Goal: Communication & Community: Answer question/provide support

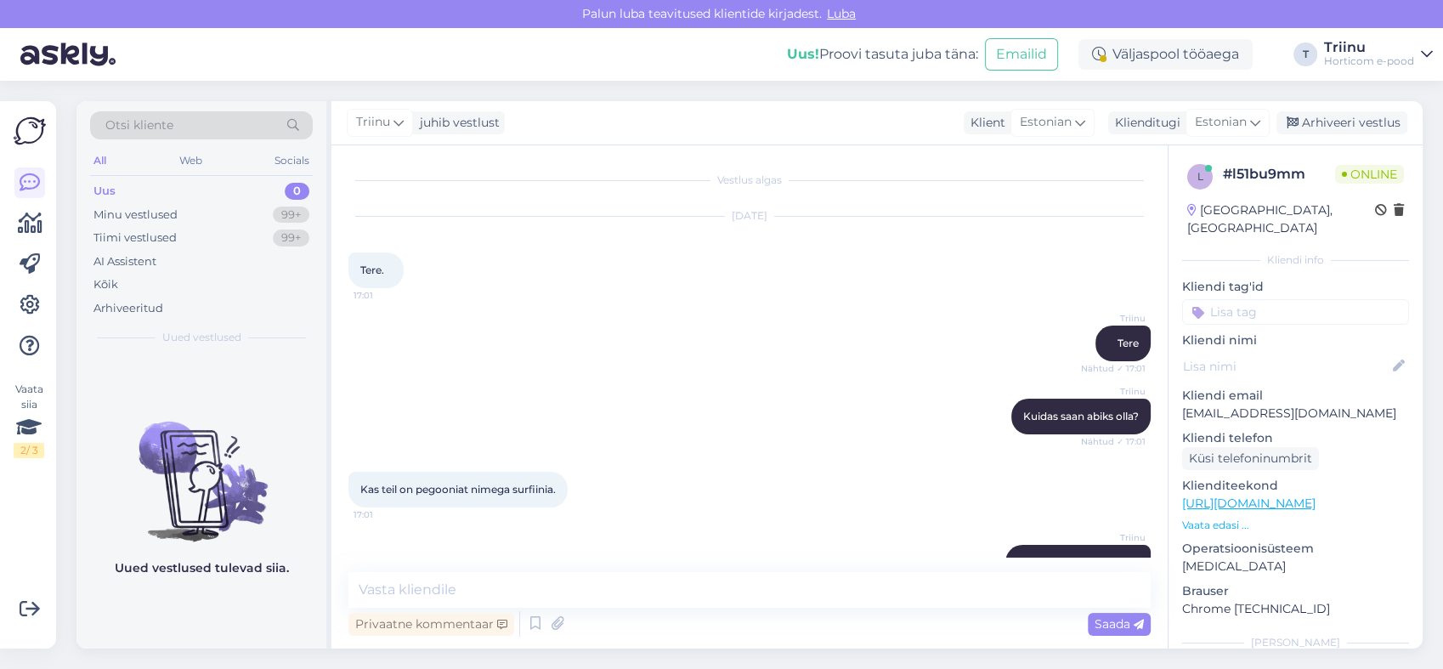
scroll to position [130, 0]
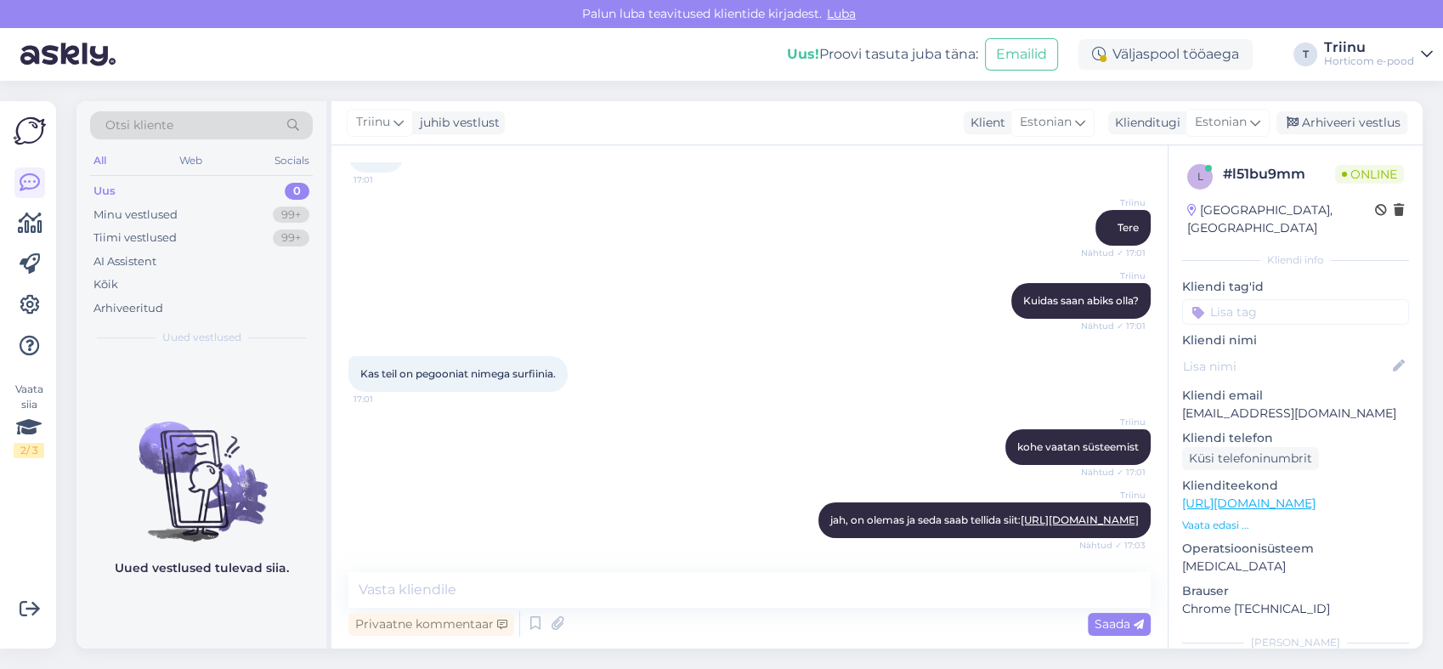
click at [110, 184] on div "Uus" at bounding box center [104, 191] width 22 height 17
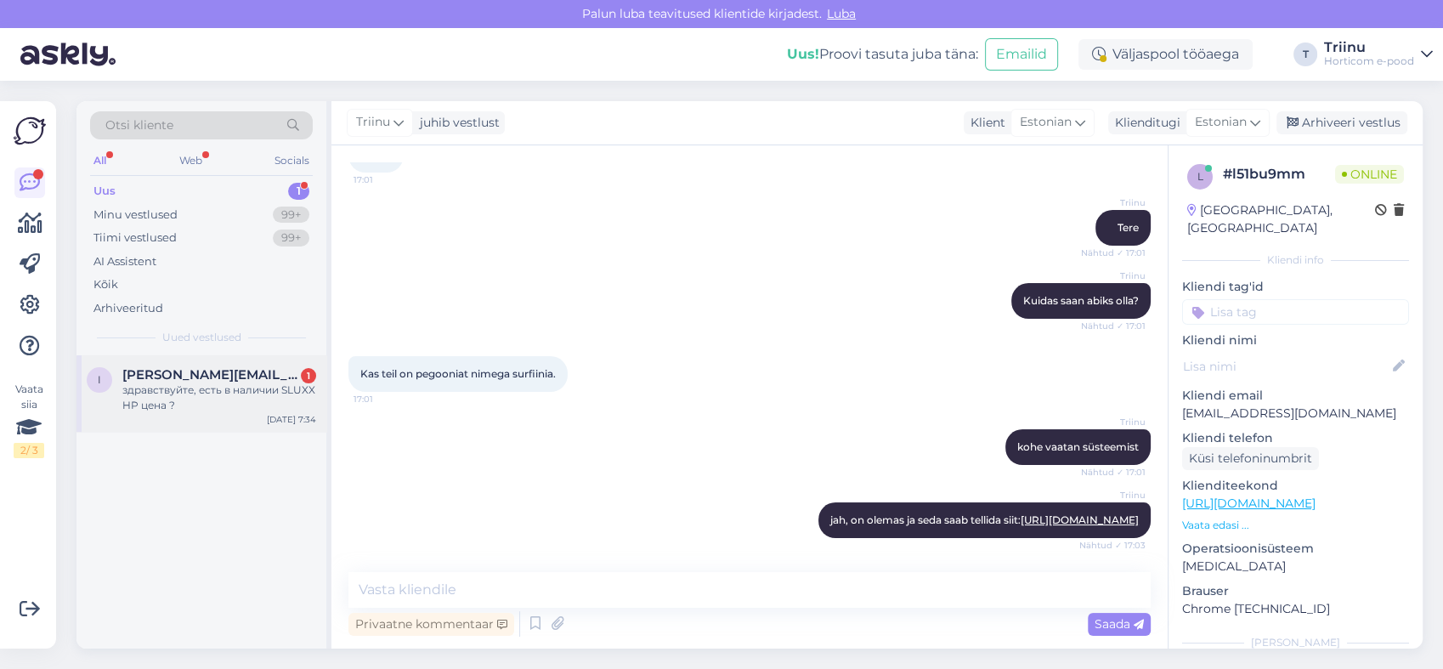
click at [230, 394] on div "здравствуйте, есть в наличии SLUXX HP цена ?" at bounding box center [219, 397] width 194 height 31
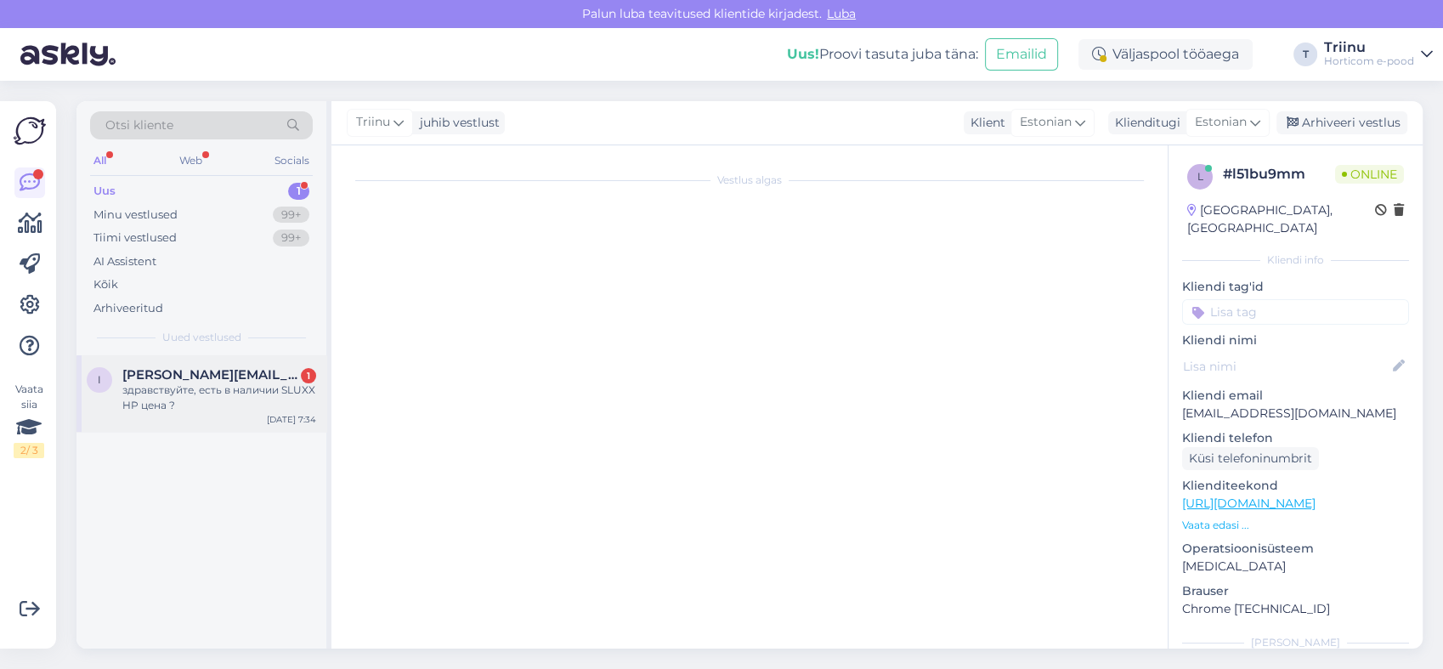
scroll to position [0, 0]
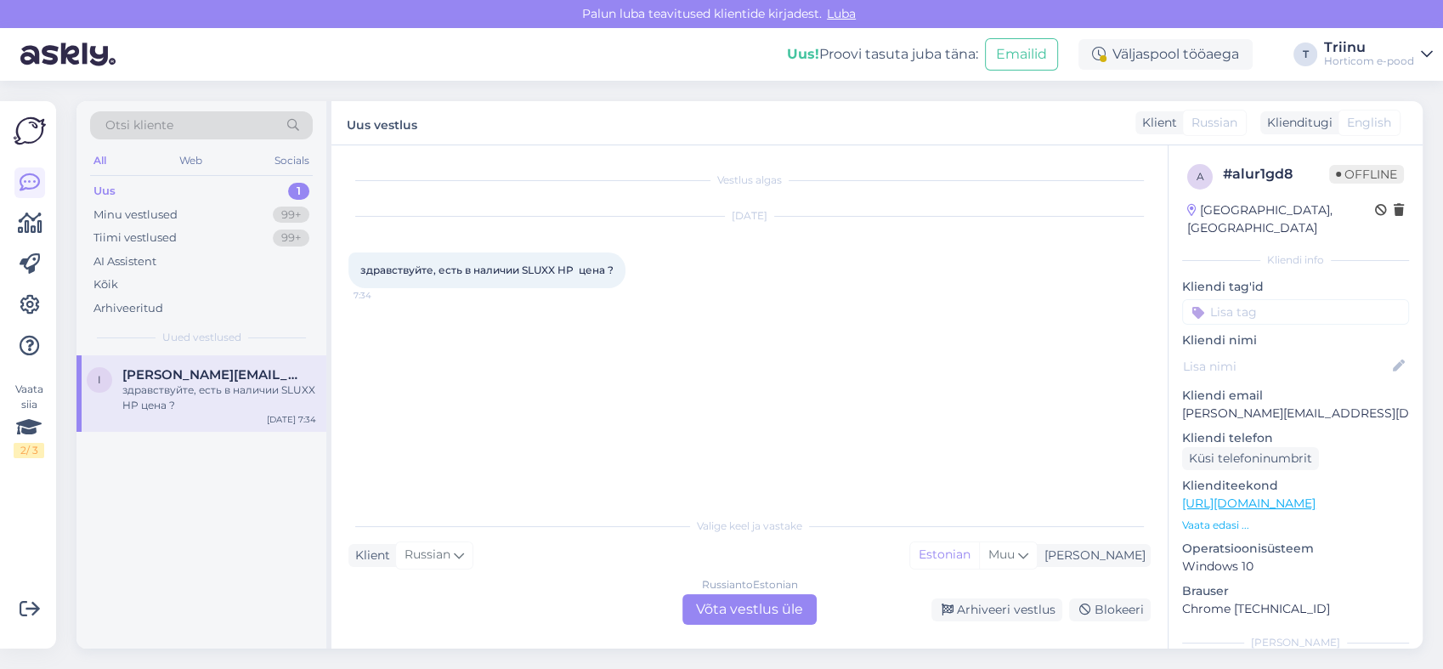
click at [736, 606] on div "Russian to Estonian Võta vestlus üle" at bounding box center [749, 609] width 134 height 31
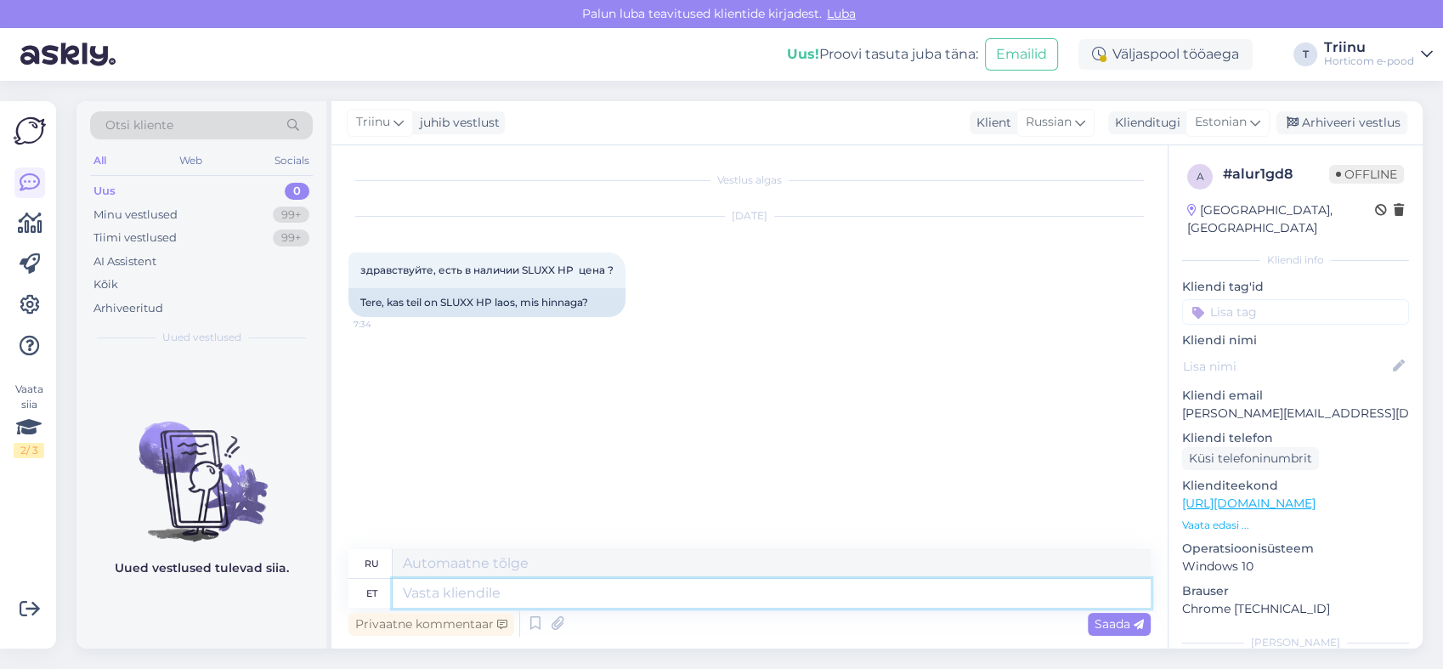
click at [427, 593] on textarea at bounding box center [772, 593] width 758 height 29
type textarea "Tere"
type textarea "Привет"
click at [441, 596] on textarea "Tere" at bounding box center [772, 593] width 758 height 29
type textarea "Tere,"
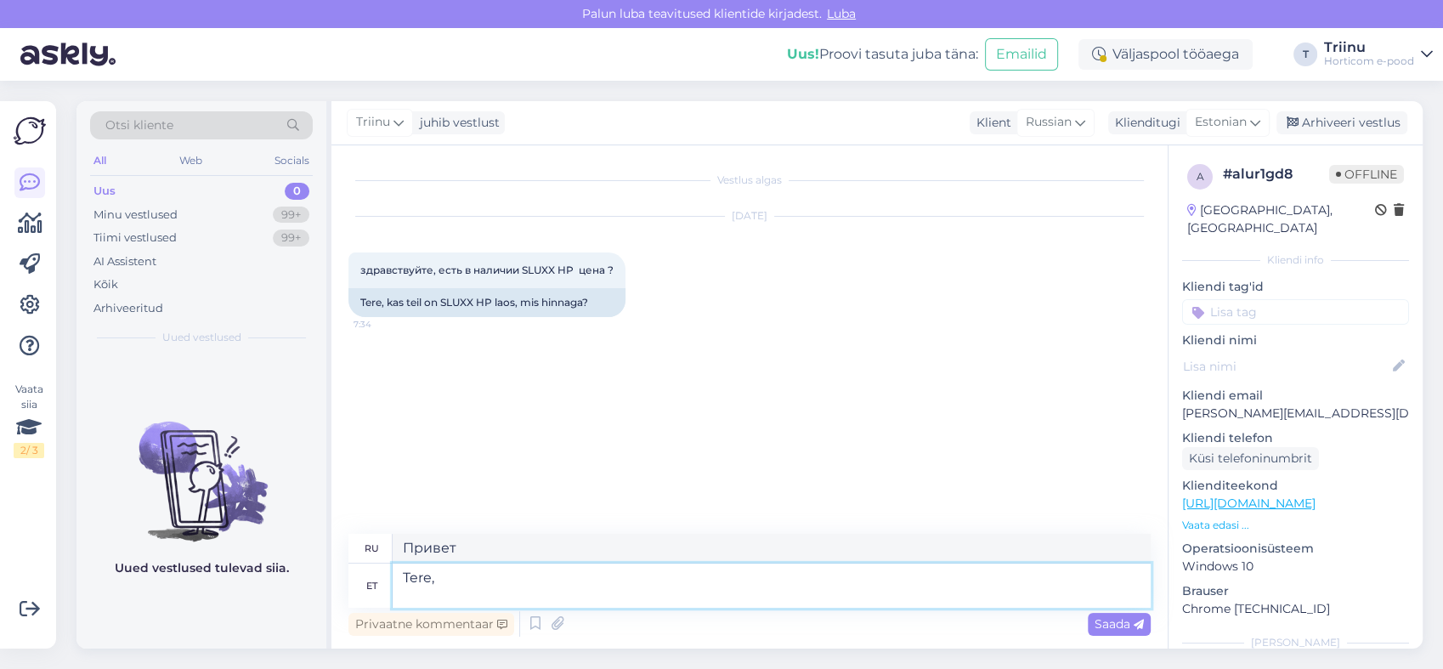
type textarea "Привет,"
type textarea "Tere, Sluxx o"
type textarea "Привет, Sluxx"
type textarea "Tere, Sluxx on la"
type textarea "Привет, Sluxx это"
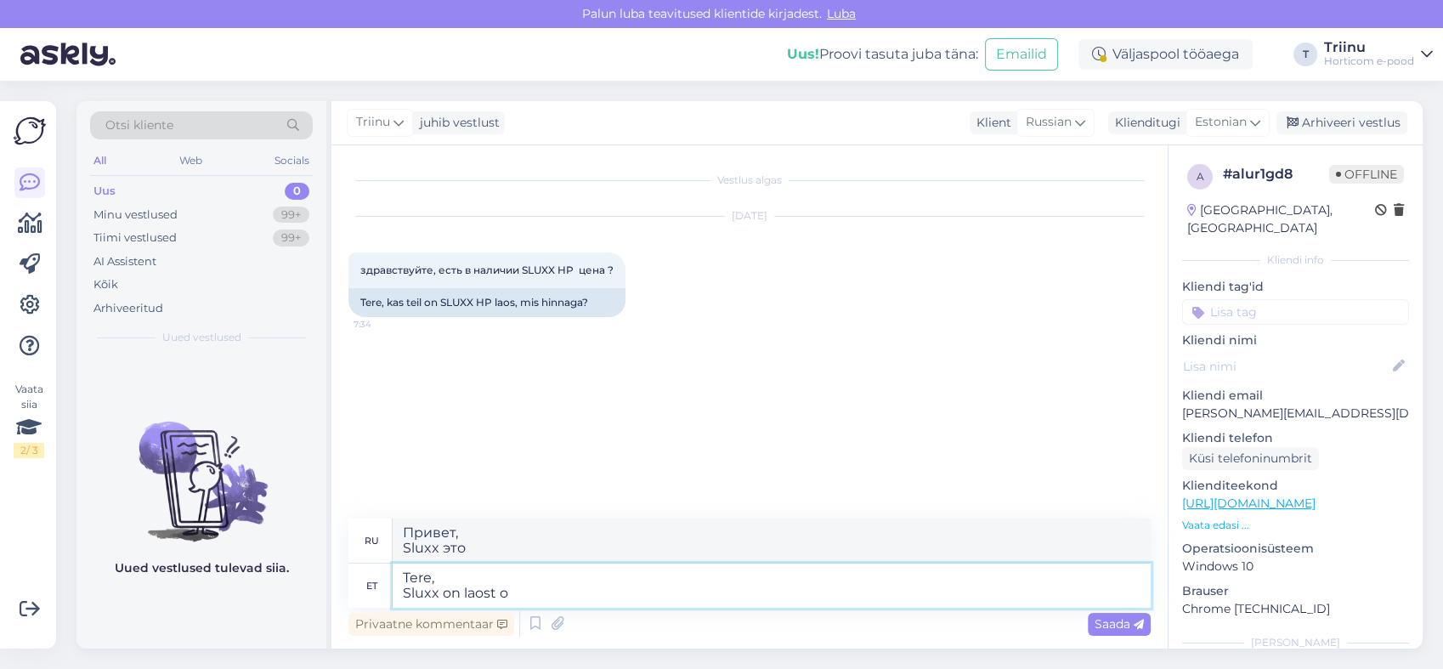
type textarea "Tere, Sluxx on laost ot"
type textarea "Здравствуйте, Sluxx отсутствует на складе."
type textarea "Tere, Sluxx on laost otsas ning"
type textarea "Здравствуйте, Sluxx отсутствует на складе и"
type textarea "Tere, Sluxx on laost otsas ning tõenäoliselt s"
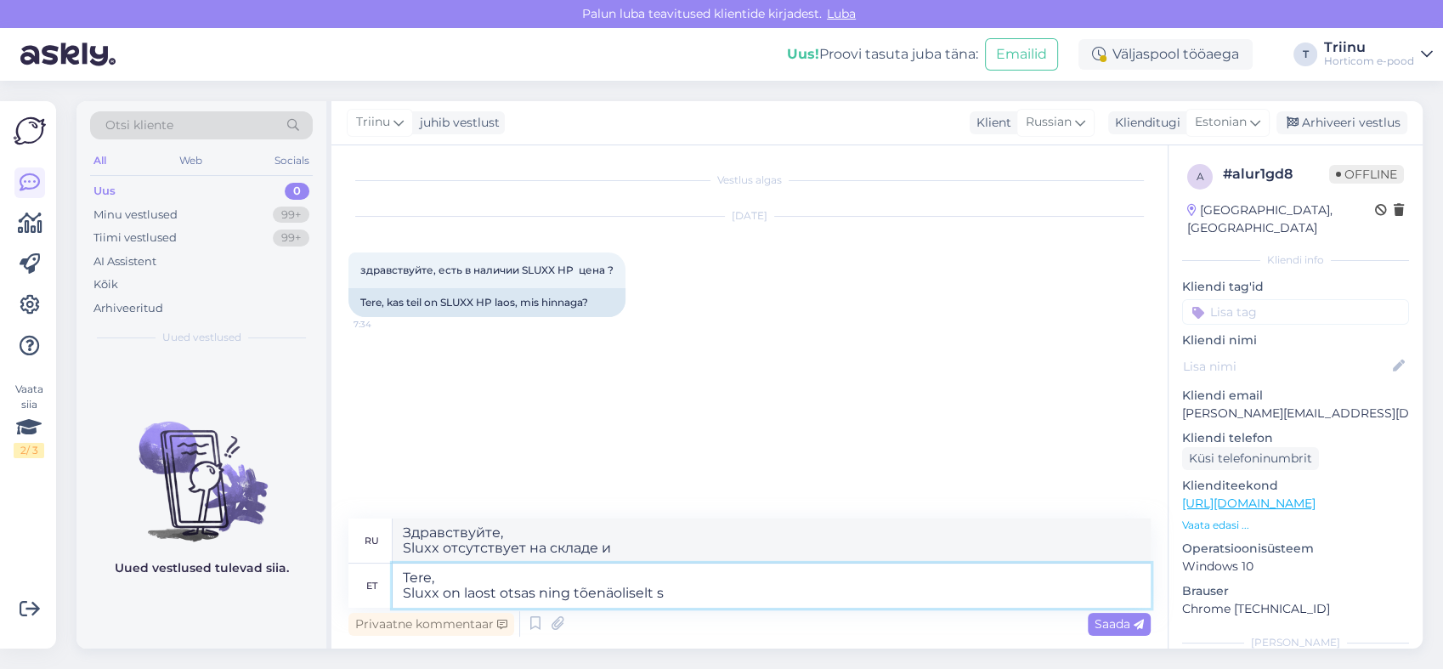
type textarea "Здравствуйте, Sluxx отсутствует на складе и, вероятно, будет"
type textarea "Tere, Sluxx on laost otsas ning tõenäoliselt seda tehasest ju"
type textarea "Здравствуйте, Sluxx отсутствует на складе и, вероятно, будет возвращен с завода."
type textarea "Tere, Sluxx on laost otsas ning tõenäoliselt seda tehasest juurde ei"
type textarea "Здравствуйте, Sluxx отсутствует на складе и, вероятно, будет пополнен на заводе."
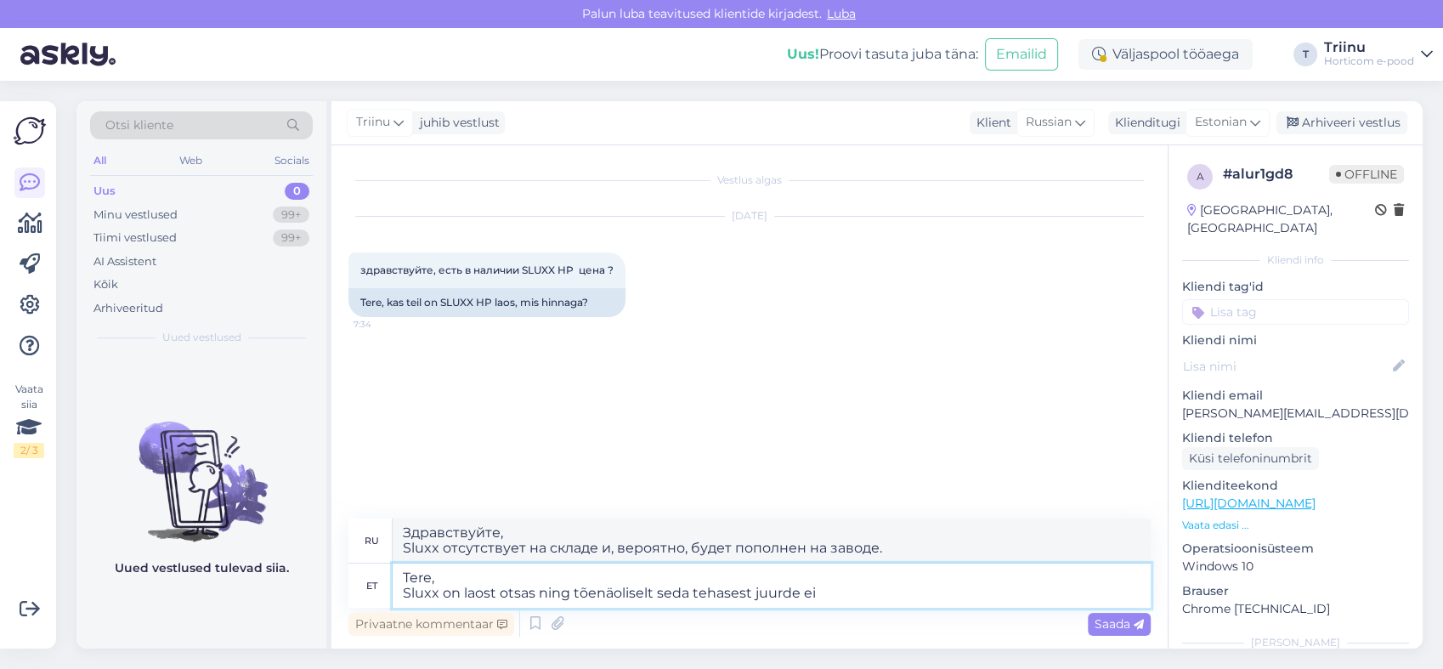
type textarea "Tere, Sluxx on laost otsas ning tõenäoliselt seda tehasest juurde ei s"
type textarea "Здравствуйте, Sluxx отсутствует на складе и, вероятно, не будет поставляться на…"
type textarea "Tere, Sluxx on laost otsas ning tõenäoliselt seda tehasest juurde ei saa."
type textarea "Здравствуйте, Sluxx отсутствует на складе и, вероятно, не будет доступен на зав…"
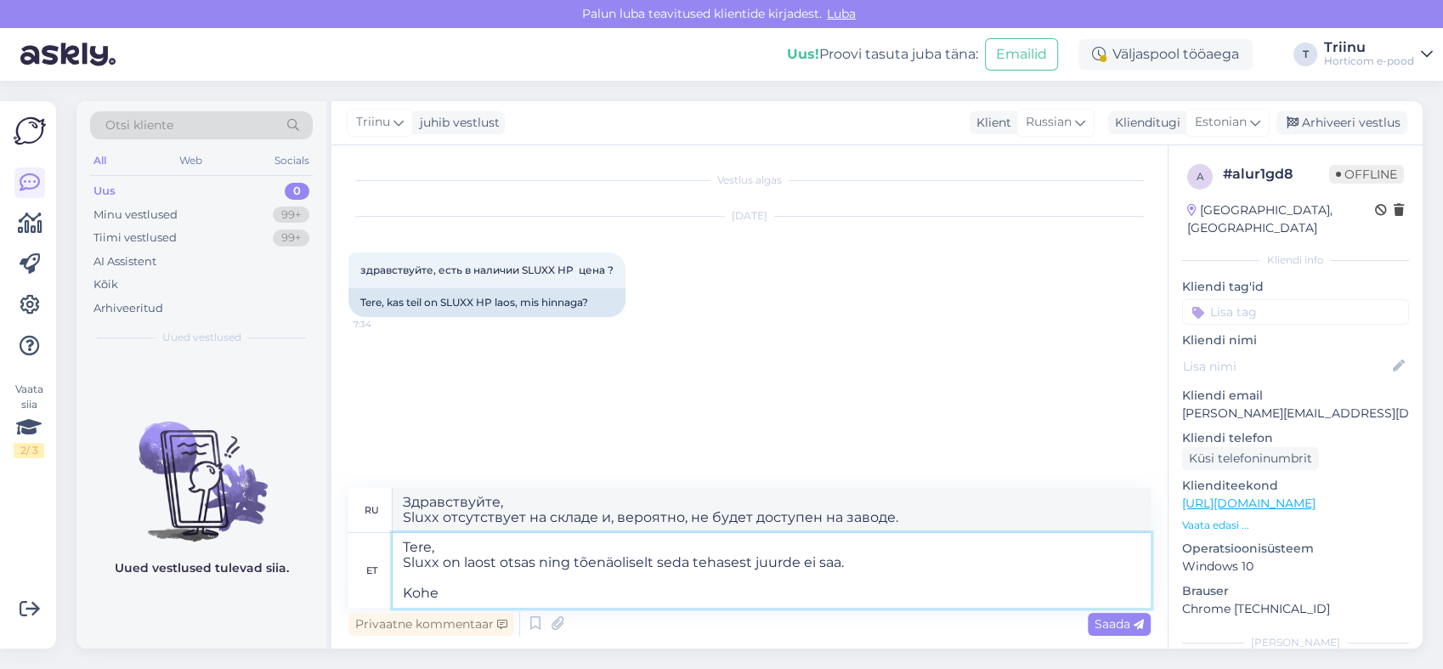
type textarea "Tere, Sluxx on laost otsas ning tõenäoliselt seda tehasest juurde ei saa. Kohe o"
type textarea "Здравствуйте, Sluxx отсутствует на складе и, вероятно, не будет доступен на зав…"
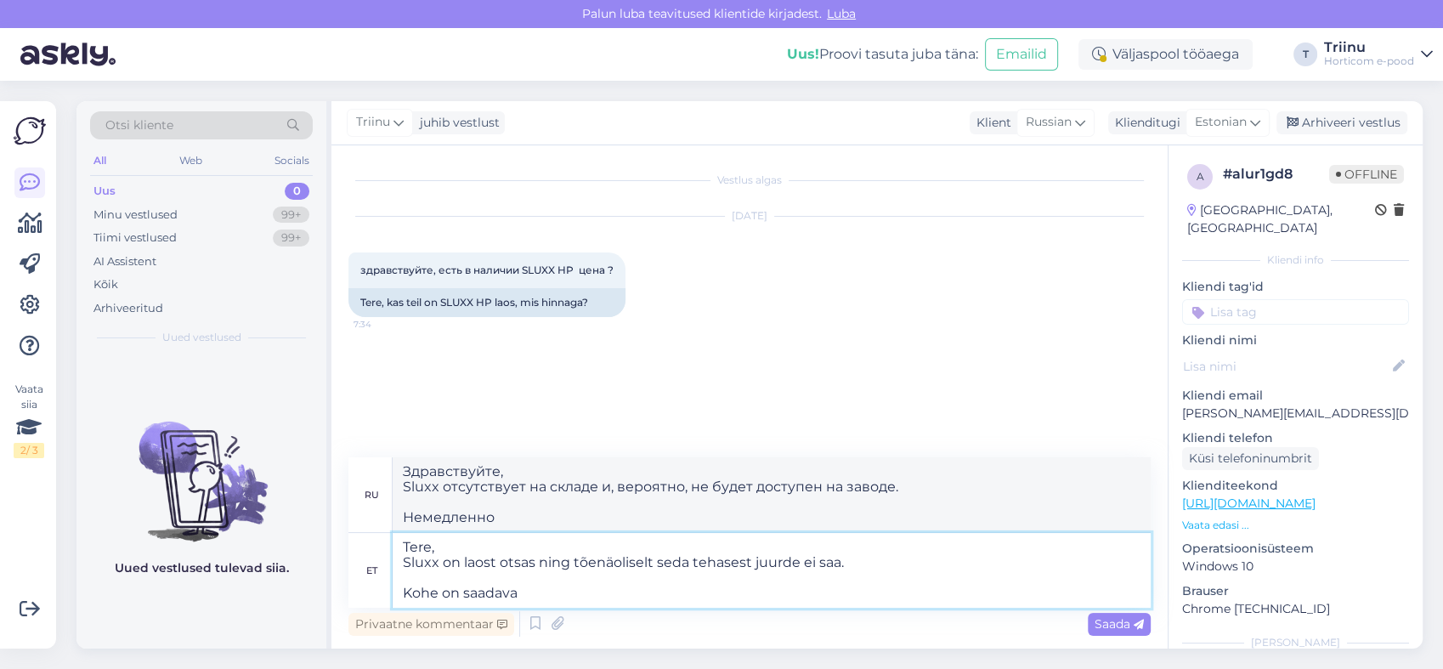
type textarea "Tere, Sluxx on laost otsas ning tõenäoliselt seda tehasest juurde ei saa. Kohe …"
type textarea "Здравствуйте, Sluxx отсутствует на складе и, вероятно, не будет доступен на зав…"
type textarea "Tere, Sluxx on laost otsas ning tõenäoliselt seda tehasest juurde ei saa. Kohe …"
type textarea "Здравствуйте, Sluxx отсутствует на складе и, вероятно, не будет доступен на зав…"
type textarea "Tere, Sluxx on laost otsas ning tõenäoliselt seda tehasest juurde ei saa. Kohe …"
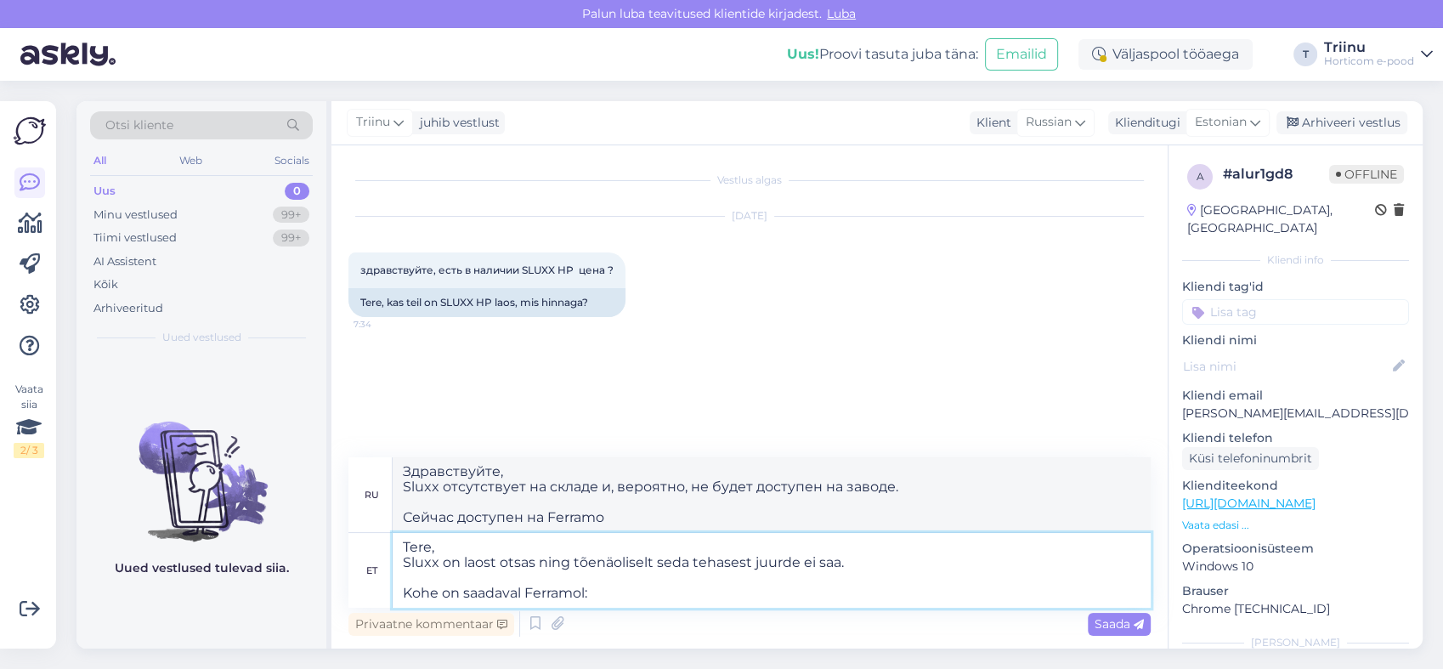
type textarea "Здравствуйте, Sluxx отсутствует на складе и, вероятно, не будет доступен на зав…"
type textarea "Tere, Sluxx on laost otsas ning tõenäoliselt seda tehasest juurde ei saa. Kohe …"
type textarea "Здравствуйте, Sluxx отсутствует на складе и, вероятно, не будет доступен на зав…"
type textarea "Tere, Sluxx on laost otsas ning tõenäoliselt seda tehasest juurde ei saa. Kohe …"
type textarea "Здравствуйте, Sluxx отсутствует на складе и, вероятно, не будет доступен на зав…"
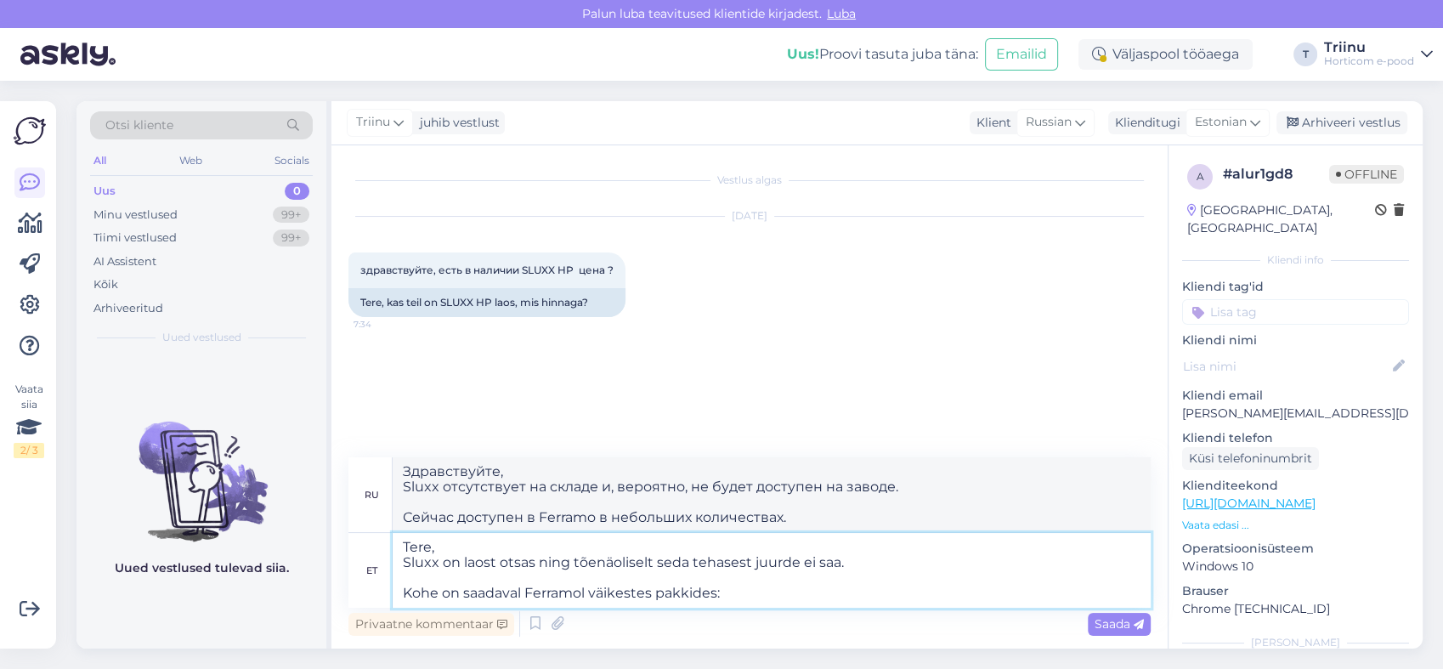
type textarea "Tere, Sluxx on laost otsas ning tõenäoliselt seda tehasest juurde ei saa. Kohe …"
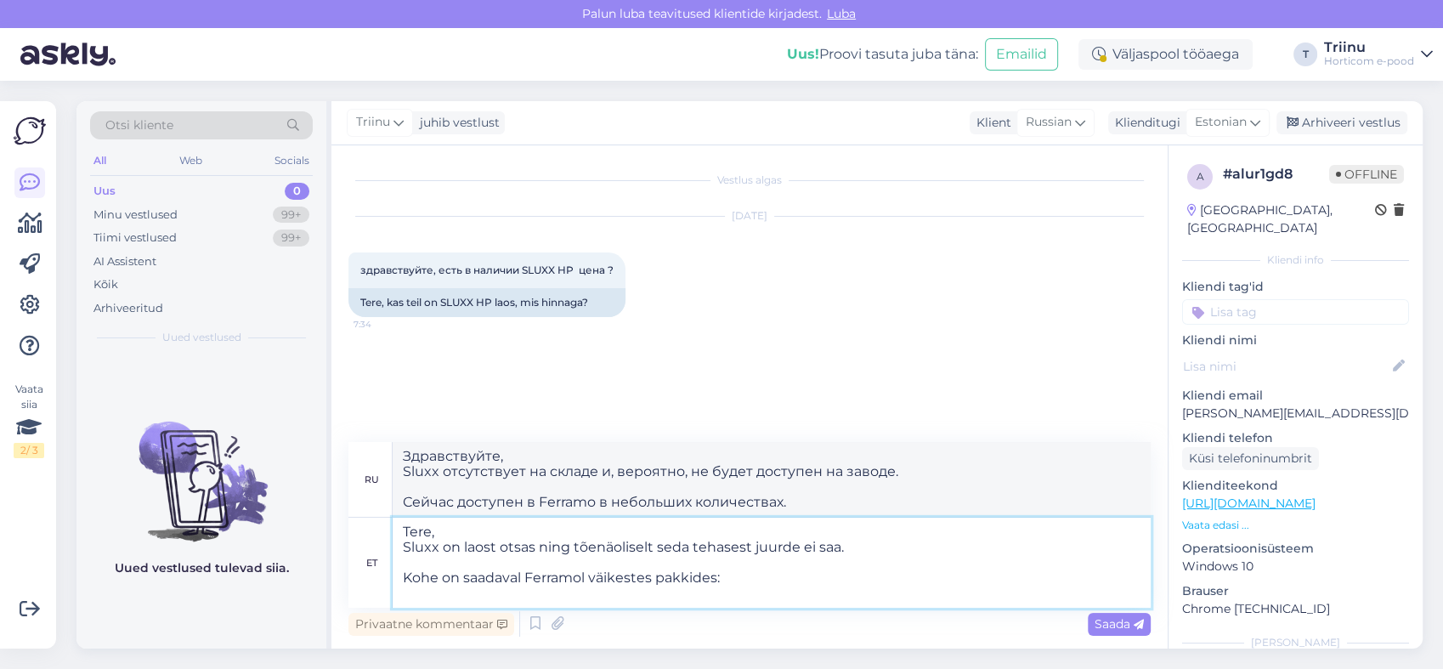
type textarea "Здравствуйте, Sluxx отсутствует на складе и, вероятно, не будет доступен на зав…"
paste textarea "[URL][DOMAIN_NAME]"
type textarea "Tere, Sluxx on laost otsas ning tõenäoliselt seda tehasest juurde ei saa. Kohe …"
type textarea "Здравствуйте, Sluxx отсутствует на складе и, вероятно, не будет доступен на зав…"
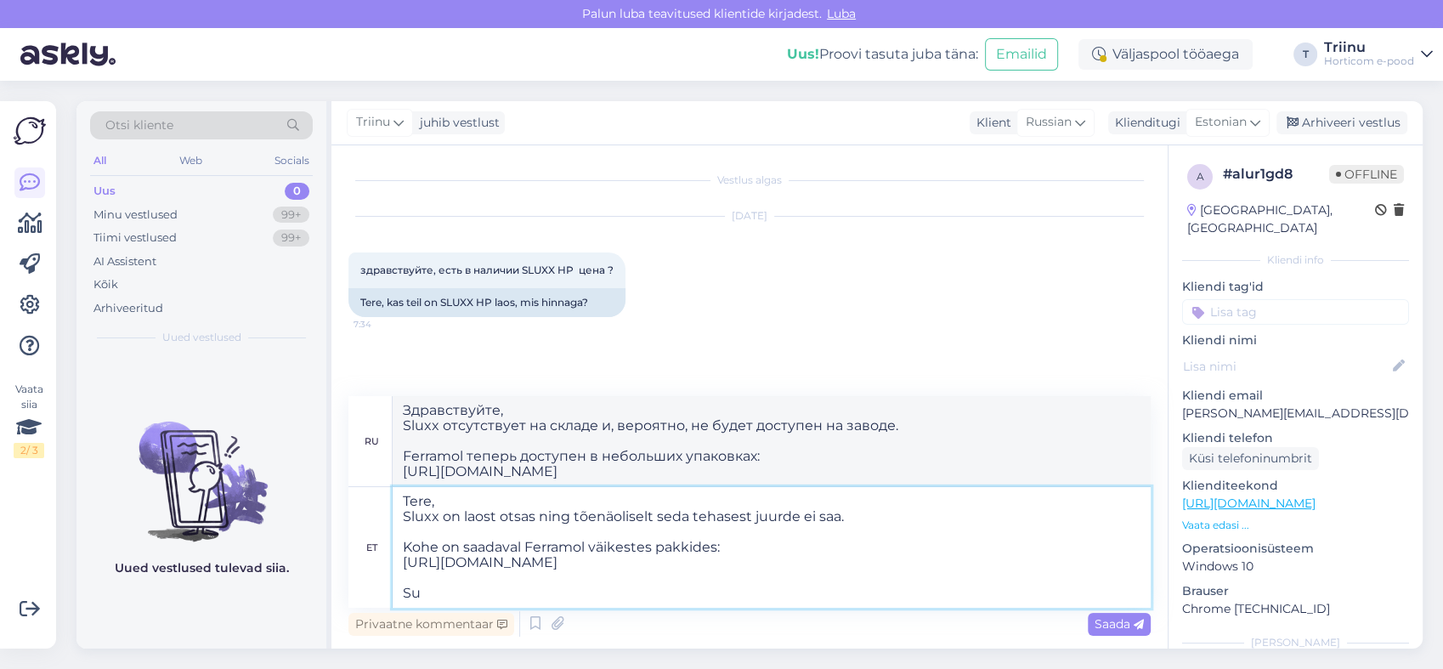
type textarea "Tere, Sluxx on laost otsas ning tõenäoliselt seda tehasest juurde ei saa. Kohe …"
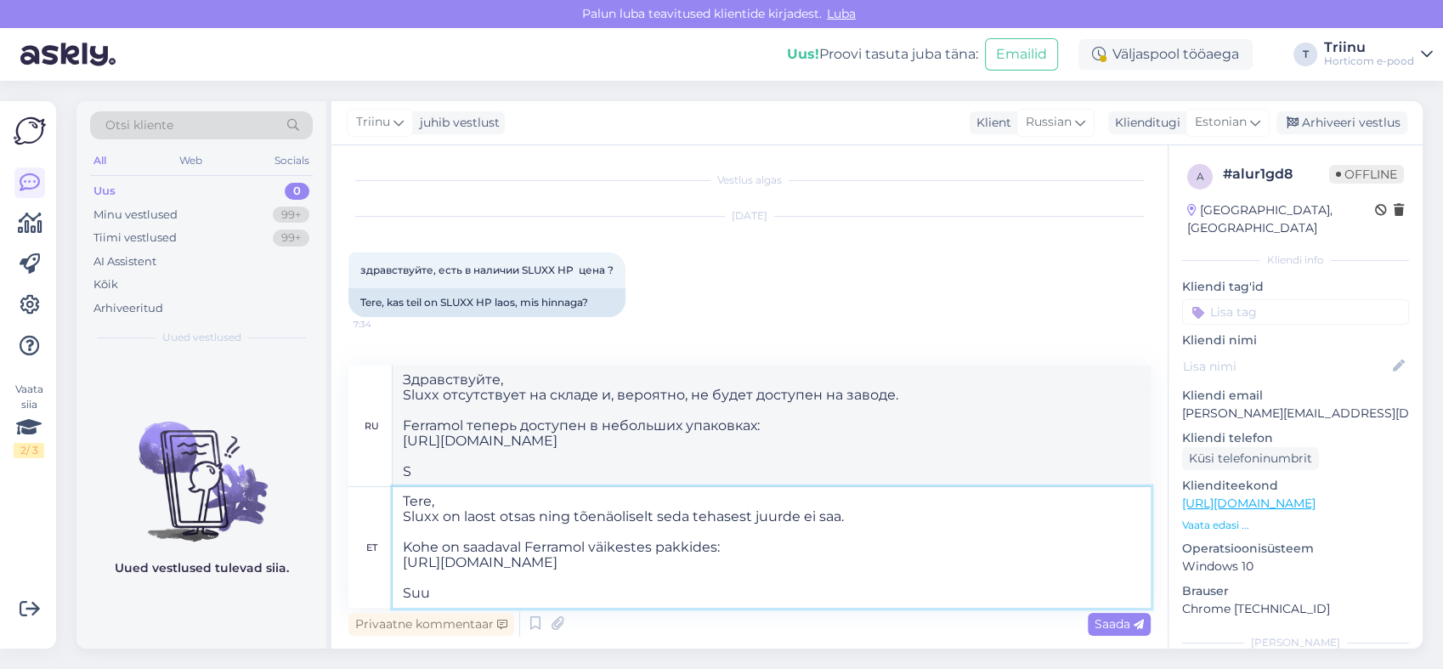
type textarea "Здравствуйте, Sluxx отсутствует на складе и, вероятно, не будет доступен на зав…"
type textarea "Tere, Sluxx on laost otsas ning tõenäoliselt seda tehasest juurde ei saa. Kohe …"
type textarea "Здравствуйте, Sluxx отсутствует на складе и, вероятно, не будет доступен на зав…"
type textarea "Tere, Sluxx on laost otsas ning tõenäoliselt seda tehasest juurde ei saa. Kohe …"
type textarea "Здравствуйте, Sluxx отсутствует на складе и, вероятно, не будет доступен на зав…"
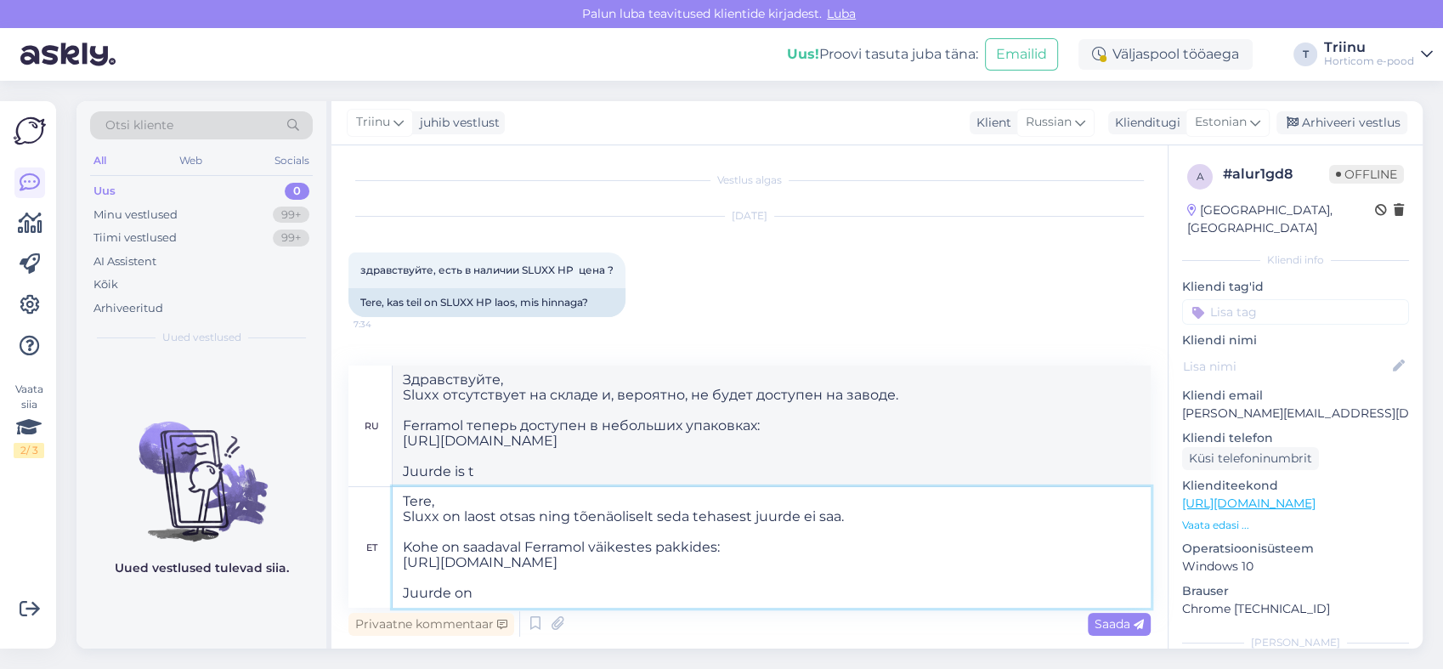
type textarea "Tere, Sluxx on laost otsas ning tõenäoliselt seda tehasest juurde ei saa. Kohe …"
type textarea "Здравствуйте, Sluxx отсутствует на складе и, вероятно, не будет доступен на зав…"
type textarea "Tere, Sluxx on laost otsas ning tõenäoliselt seda tehasest juurde ei saa. Kohe …"
type textarea "Здравствуйте, Sluxx отсутствует на складе и, вероятно, не будет доступен на зав…"
type textarea "Tere, Sluxx on laost otsas ning tõenäoliselt seda tehasest juurde ei saa. Kohe …"
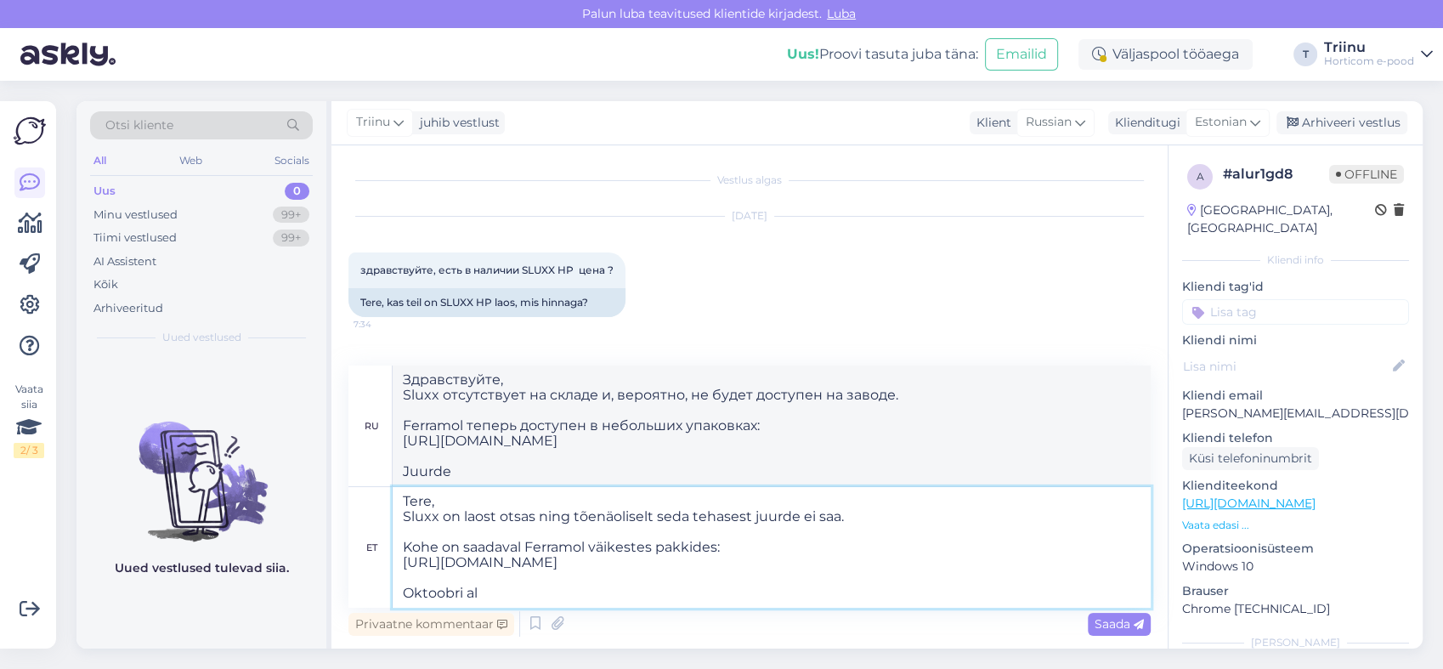
type textarea "Здравствуйте, Sluxx отсутствует на складе и, вероятно, не будет доступен на зав…"
type textarea "Tere, Sluxx on laost otsas ning tõenäoliselt seda tehasest juurde ei saa. Kohe …"
type textarea "Здравствуйте, Sluxx отсутствует на складе и, вероятно, не будет доступен на зав…"
type textarea "Tere, Sluxx on laost otsas ning tõenäoliselt seda tehasest juurde ei saa. Kohe …"
type textarea "Здравствуйте, Sluxx отсутствует на складе и, вероятно, не будет доступен на зав…"
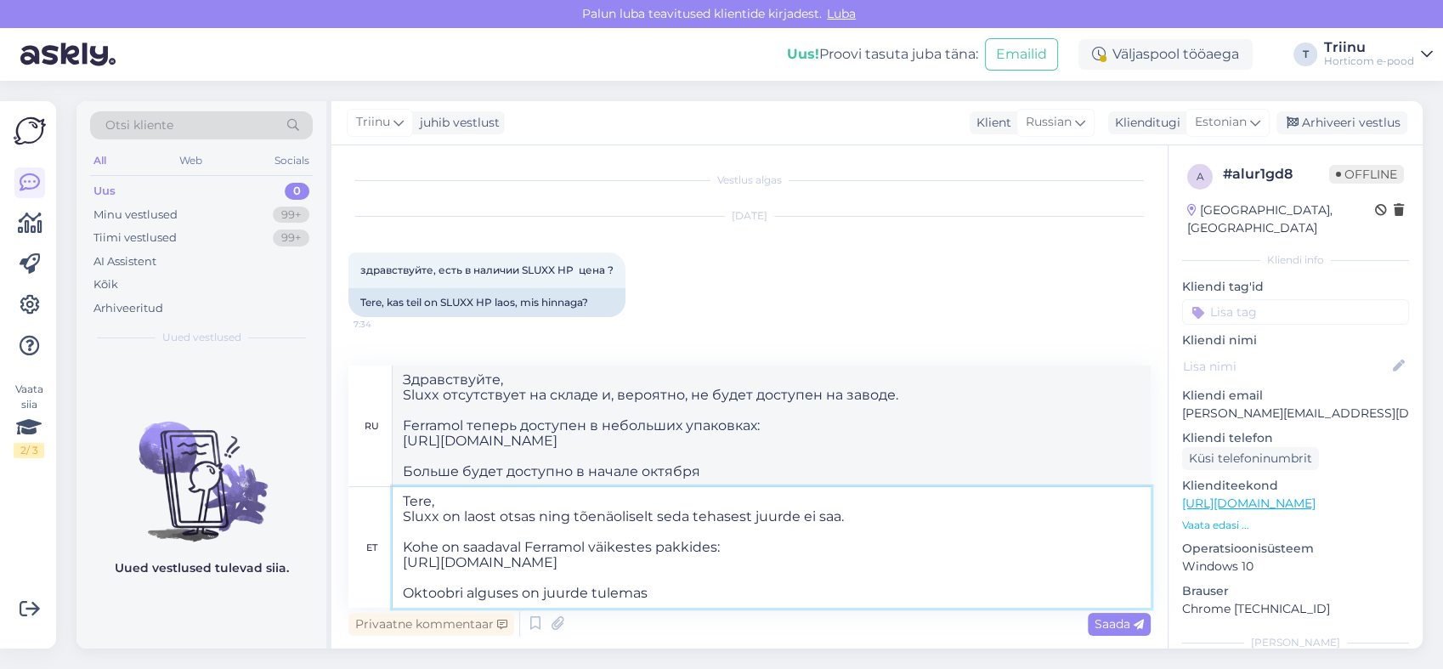
type textarea "Tere, Sluxx on laost otsas ning tõenäoliselt seda tehasest juurde ei saa. Kohe …"
type textarea "Здравствуйте, Sluxx отсутствует на складе и, вероятно, не будет доступен на зав…"
type textarea "Tere, Sluxx on laost otsas ning tõenäoliselt seda tehasest juurde ei saa. Kohe …"
type textarea "Здравствуйте, Sluxx отсутствует на складе и, вероятно, не будет доступен на зав…"
type textarea "Tere, Sluxx on laost otsas ning tõenäoliselt seda tehasest juurde ei saa. Kohe …"
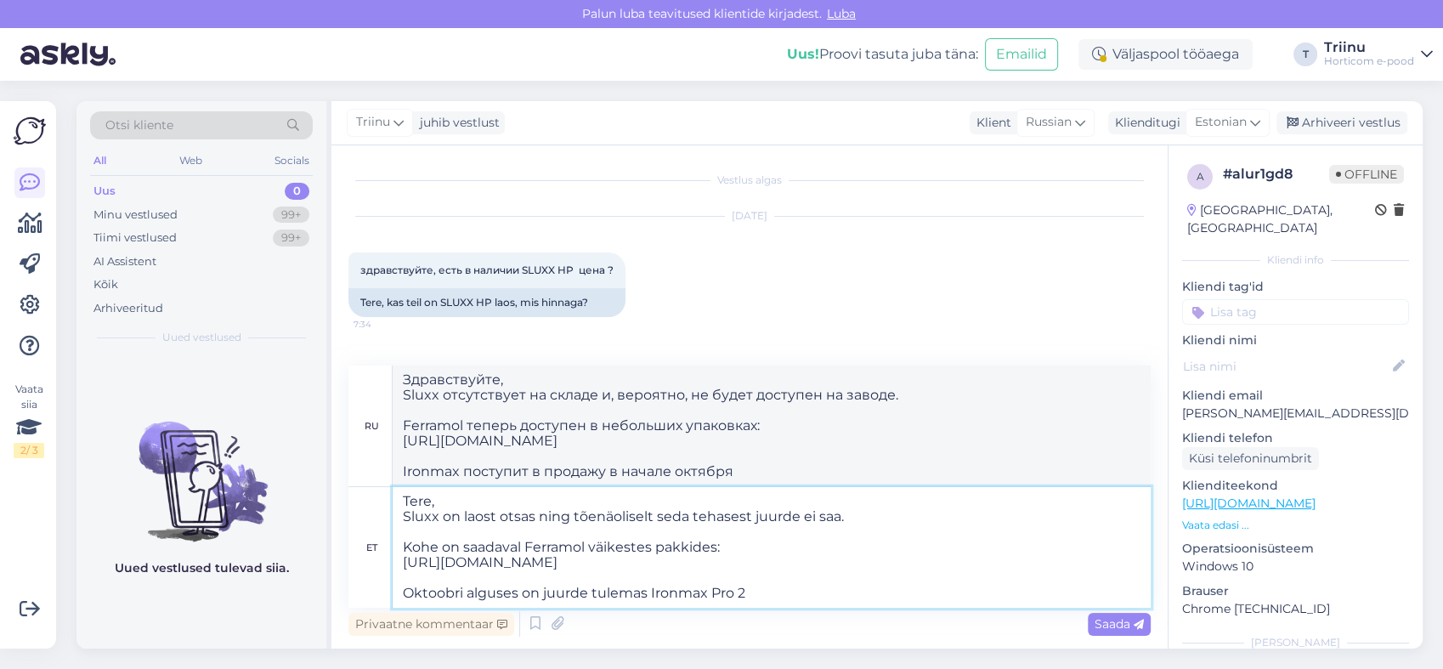
type textarea "Здравствуйте, Sluxx отсутствует на складе и, вероятно, не будет доступен на зав…"
type textarea "Tere, Sluxx on laost otsas ning tõenäoliselt seda tehasest juurde ei saa. Kohe …"
type textarea "Здравствуйте, Sluxx отсутствует на складе и, вероятно, не будет доступен на зав…"
type textarea "Tere, Sluxx on laost otsas ning tõenäoliselt seda tehasest juurde ei saa. Kohe …"
type textarea "Здравствуйте, Sluxx отсутствует на складе и, вероятно, не будет доступен на зав…"
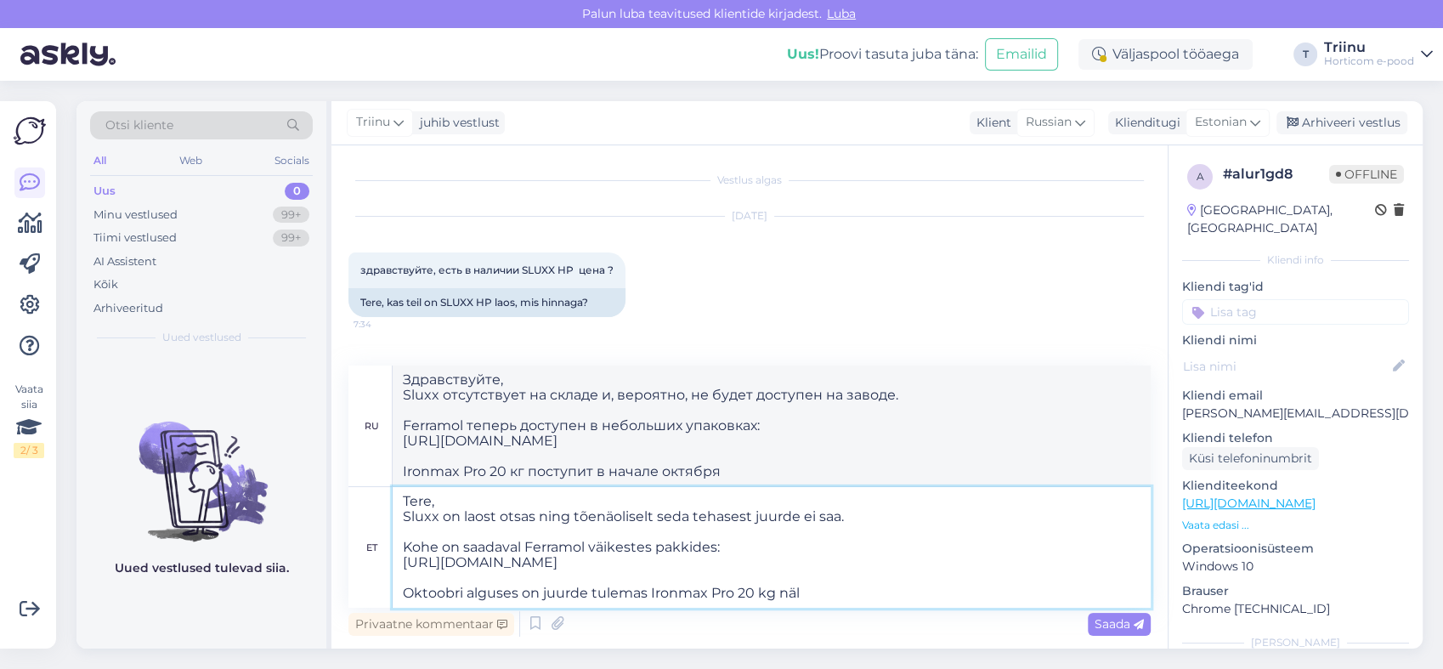
type textarea "Tere, Sluxx on laost otsas ning tõenäoliselt seda tehasest juurde ei saa. Kohe …"
type textarea "Здравствуйте, Sluxx отсутствует на складе и, вероятно, не будет доступен на зав…"
type textarea "Tere, Sluxx on laost otsas ning tõenäoliselt seda tehasest juurde ei saa. Kohe …"
type textarea "Здравствуйте, Sluxx отсутствует на складе и, вероятно, не будет доступен на зав…"
type textarea "Tere, Sluxx on laost otsas ning tõenäoliselt seda tehasest juurde ei saa. Kohe …"
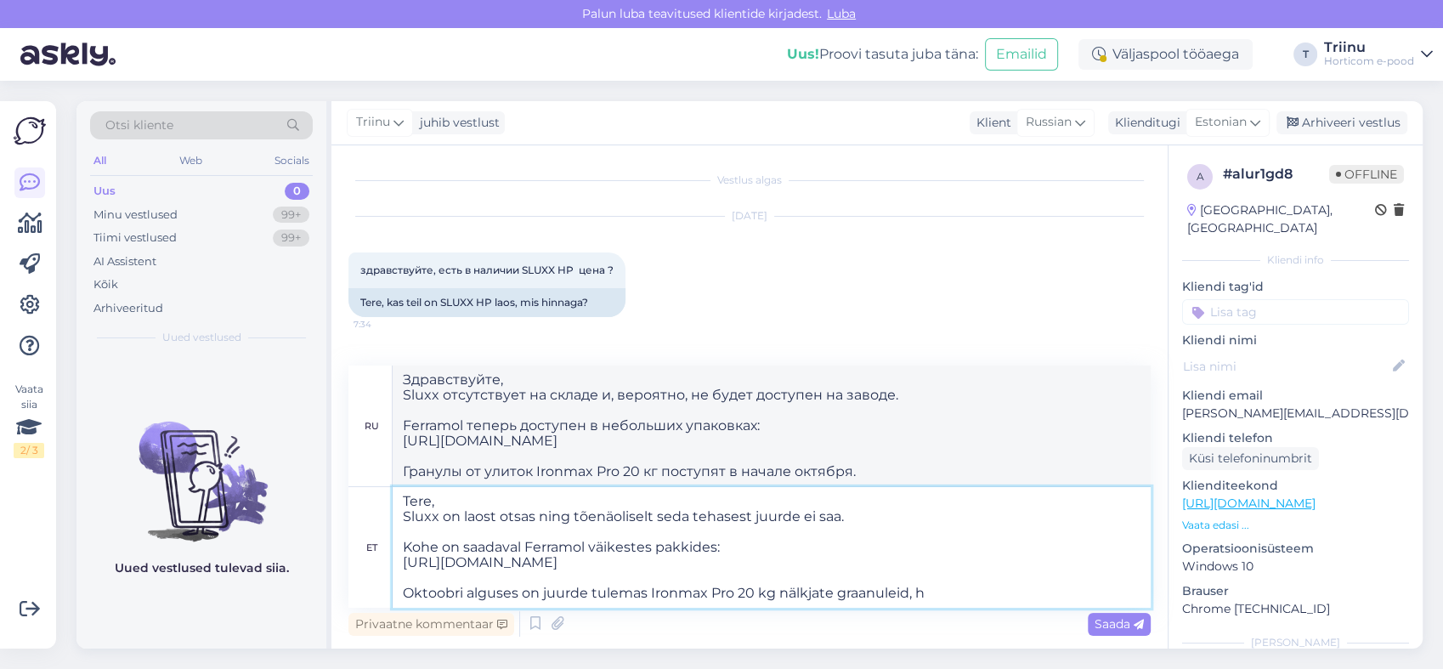
type textarea "Здравствуйте, Sluxx отсутствует на складе и, вероятно, не будет доступен на зав…"
type textarea "Tere, Sluxx on laost otsas ning tõenäoliselt seda tehasest juurde ei saa. Kohe …"
type textarea "Здравствуйте, Sluxx отсутствует на складе и, вероятно, не будет доступен на зав…"
type textarea "Tere, Sluxx on laost otsas ning tõenäoliselt seda tehasest juurde ei saa. Kohe …"
type textarea "Здравствуйте, Sluxx отсутствует на складе и, вероятно, не будет доступен на зав…"
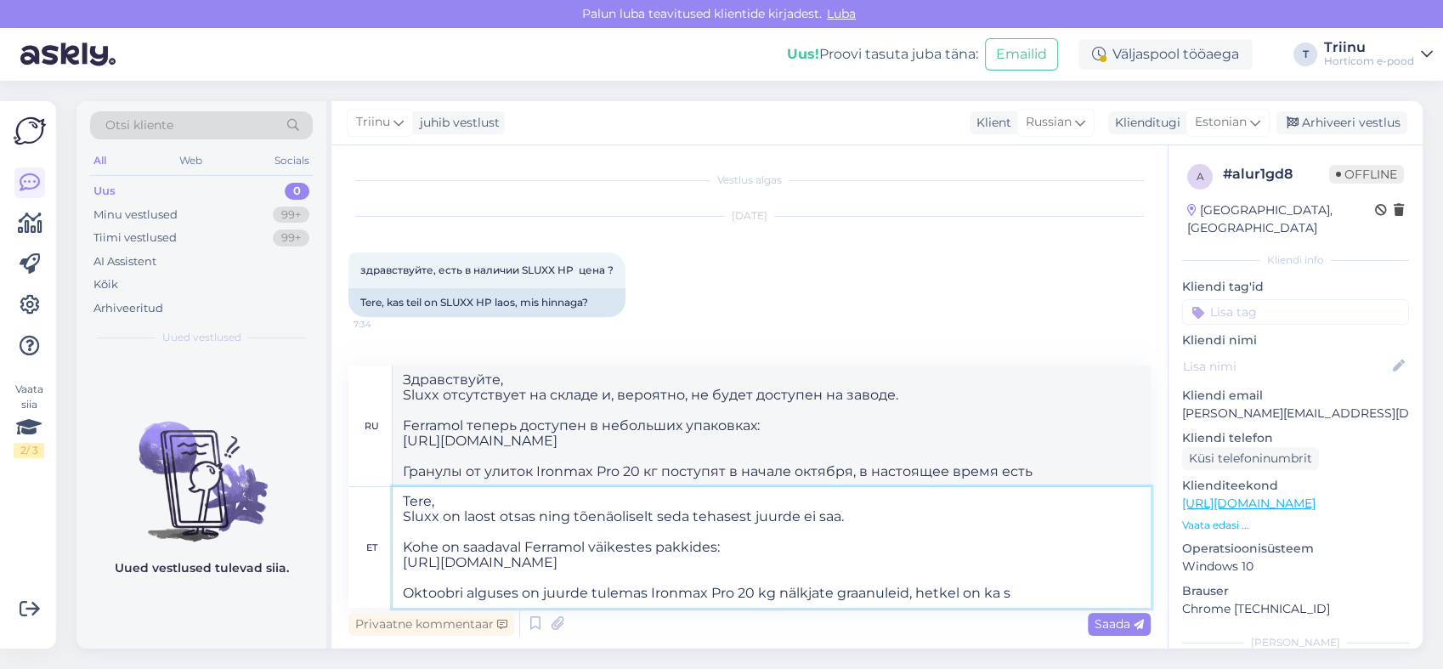
type textarea "Tere, Sluxx on laost otsas ning tõenäoliselt seda tehasest juurde ei saa. Kohe …"
type textarea "Здравствуйте, Sluxx отсутствует на складе и, вероятно, не будет доступен на зав…"
type textarea "Tere, Sluxx on laost otsas ning tõenäoliselt seda tehasest juurde ei saa. Kohe …"
type textarea "Здравствуйте, Sluxx отсутствует на складе и, вероятно, не будет доступен на зав…"
type textarea "Tere, Sluxx on laost otsas ning tõenäoliselt seda tehasest juurde ei saa. Kohe …"
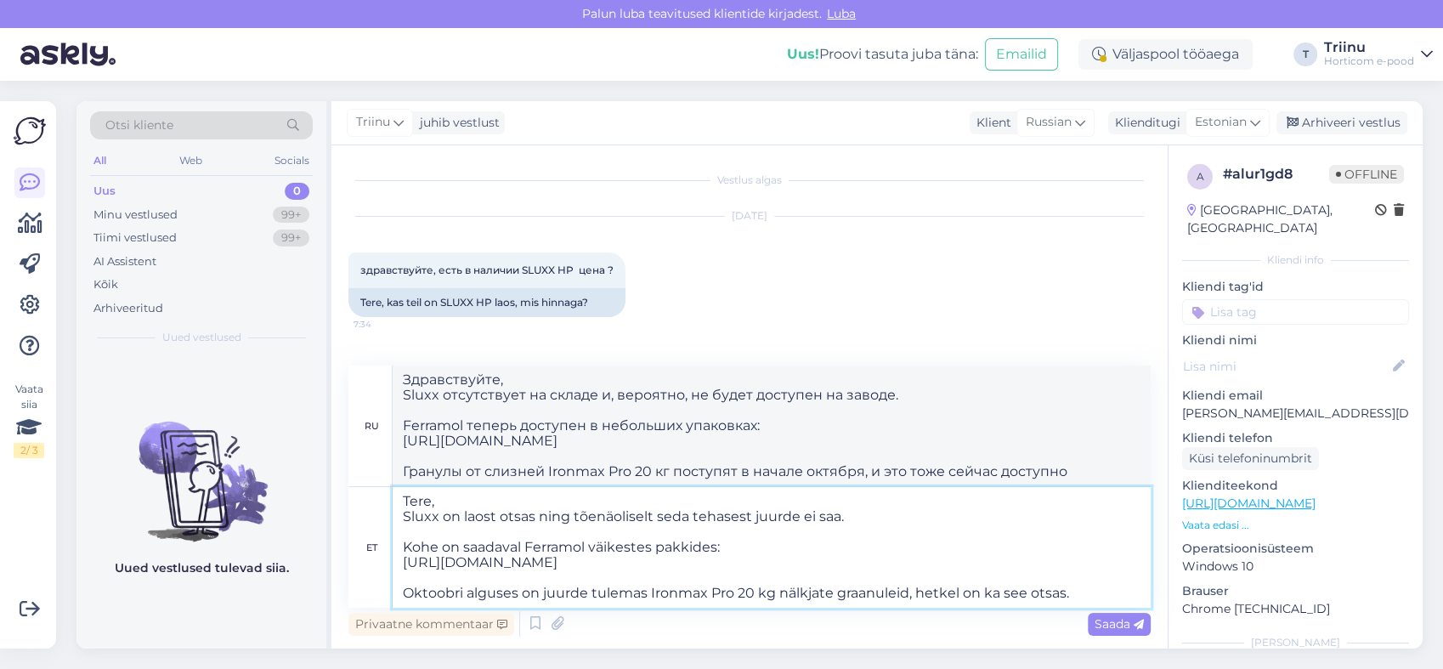
type textarea "Здравствуйте, Sluxx отсутствует на складе и, вероятно, не будет доступен на зав…"
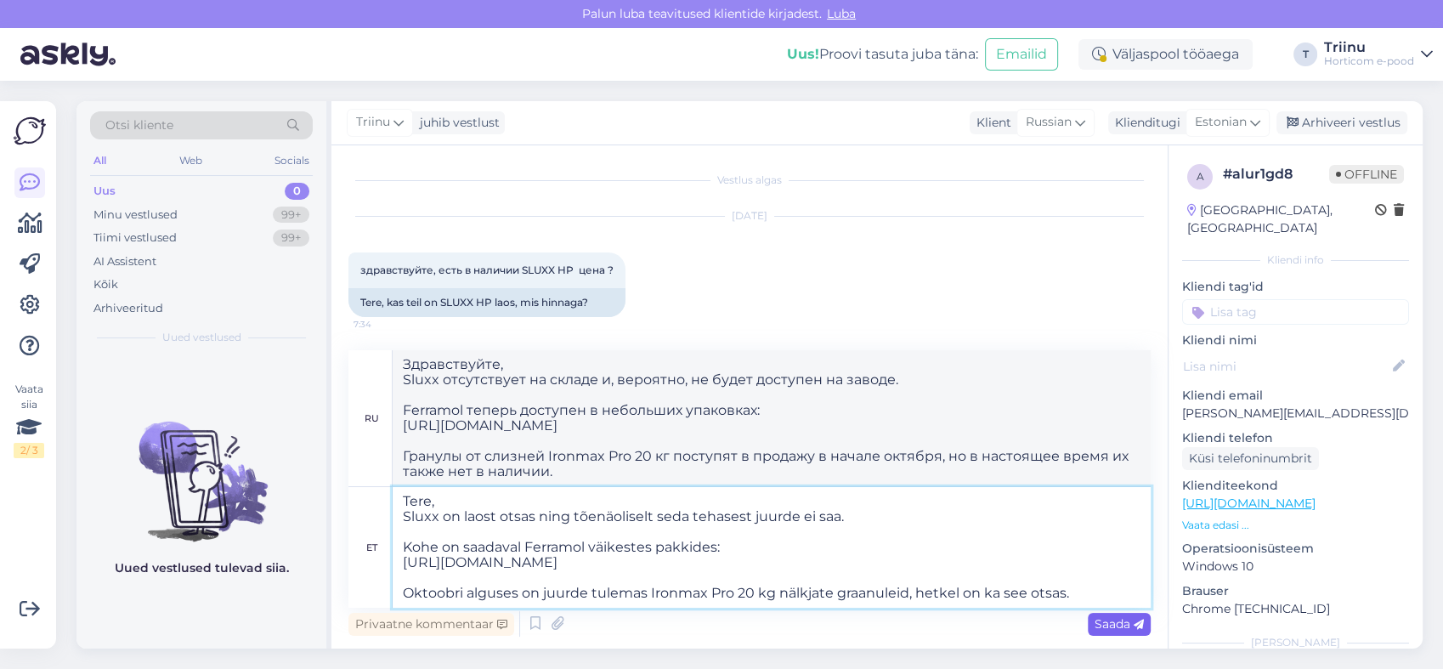
type textarea "Tere, Sluxx on laost otsas ning tõenäoliselt seda tehasest juurde ei saa. Kohe …"
drag, startPoint x: 1117, startPoint y: 624, endPoint x: 1032, endPoint y: 605, distance: 87.0
click at [1029, 606] on div "ru Здравствуйте, Sluxx отсутствует на складе и, вероятно, не будет доступен на …" at bounding box center [749, 495] width 802 height 290
click at [1110, 621] on span "Saada" at bounding box center [1118, 623] width 49 height 15
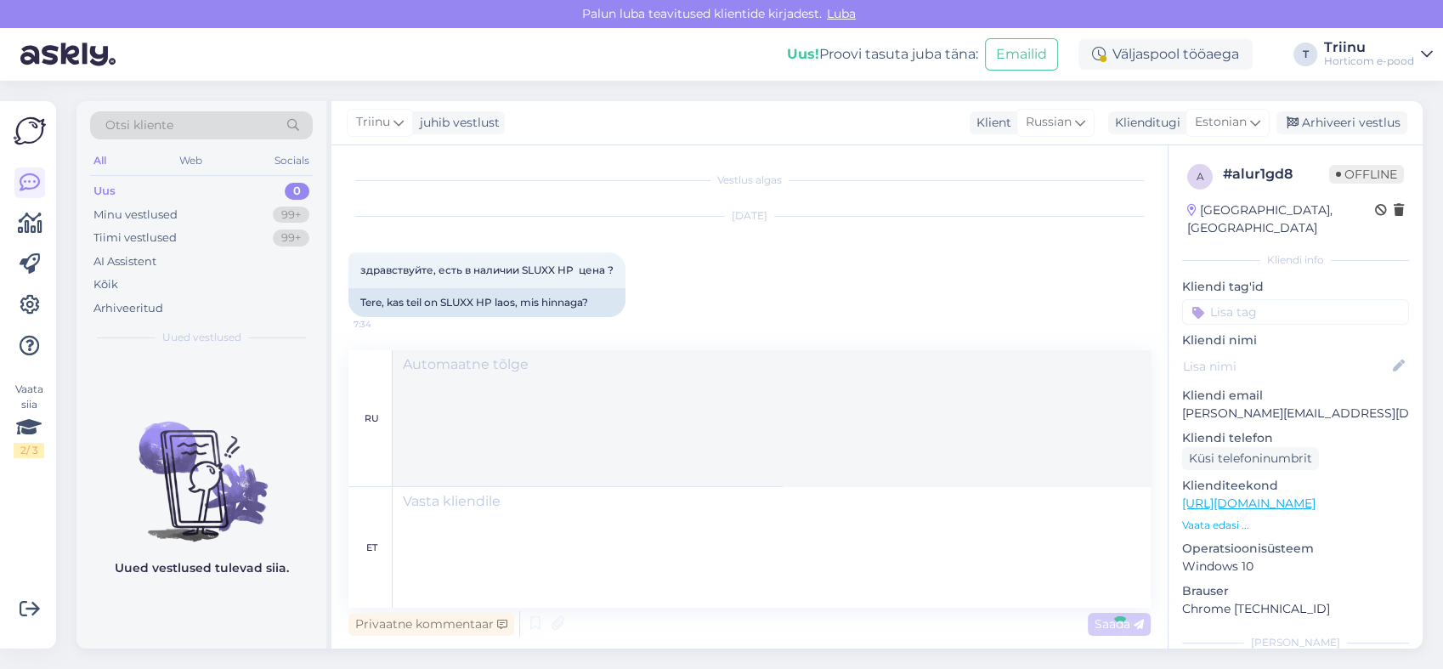
scroll to position [195, 0]
